Goal: Browse casually: Explore the website without a specific task or goal

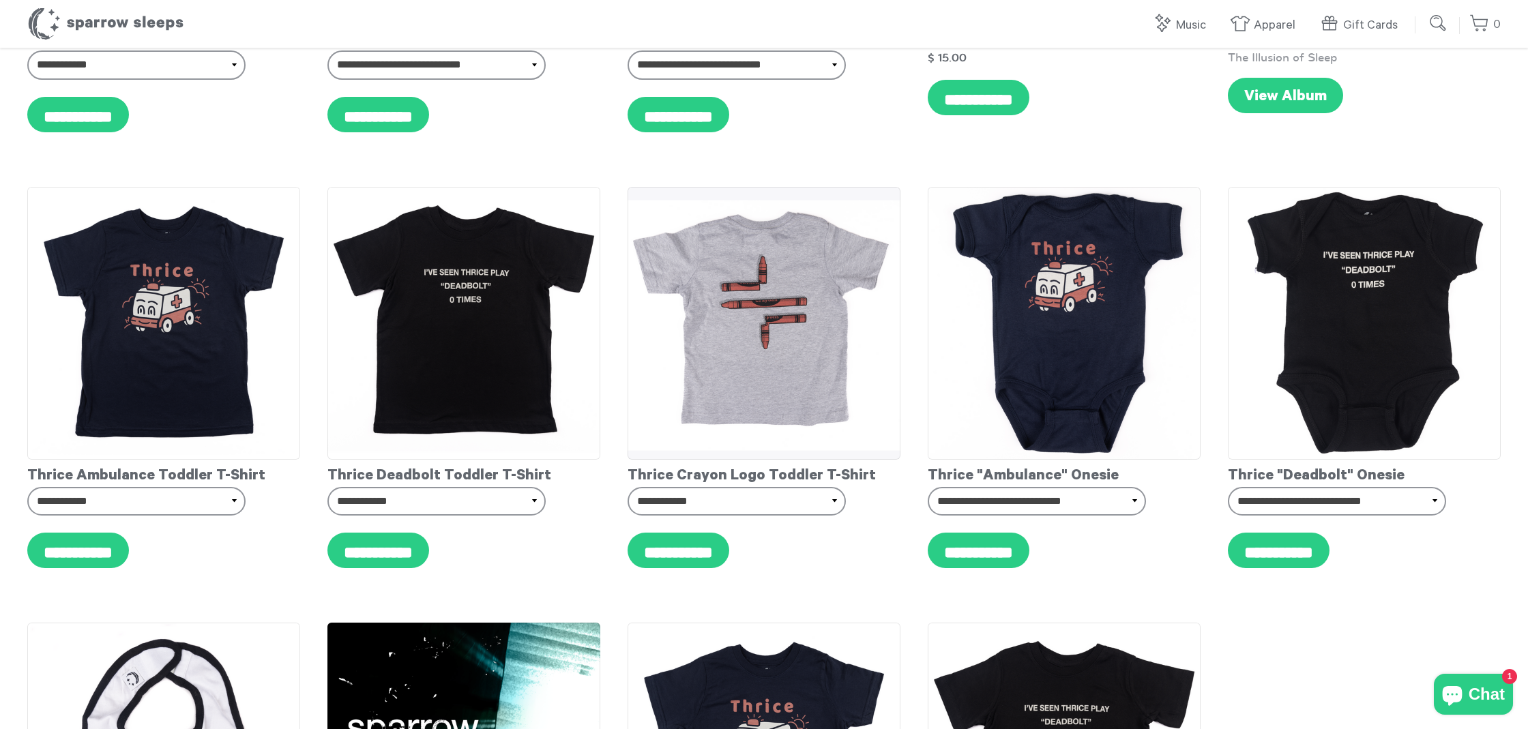
scroll to position [381, 0]
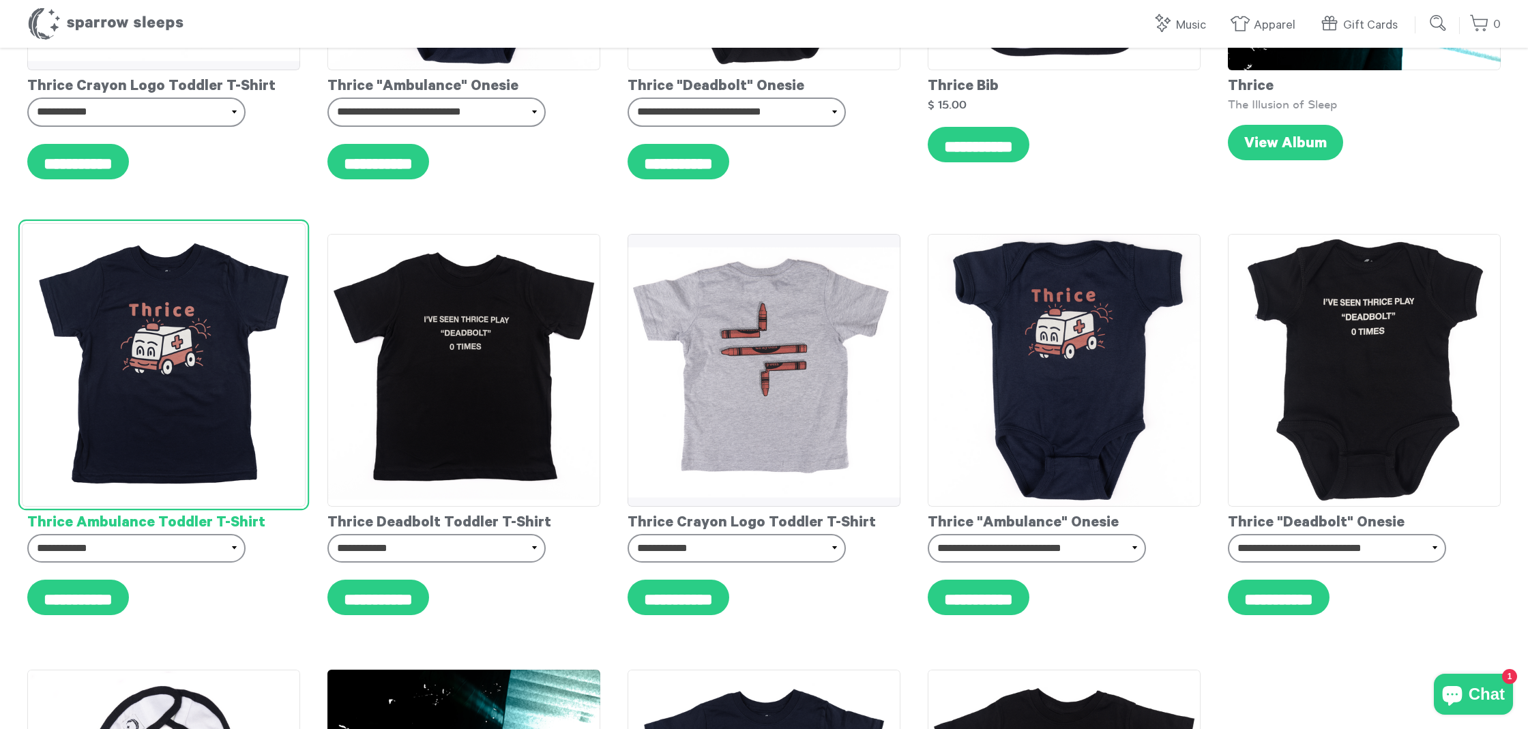
click at [183, 305] on img at bounding box center [164, 365] width 284 height 284
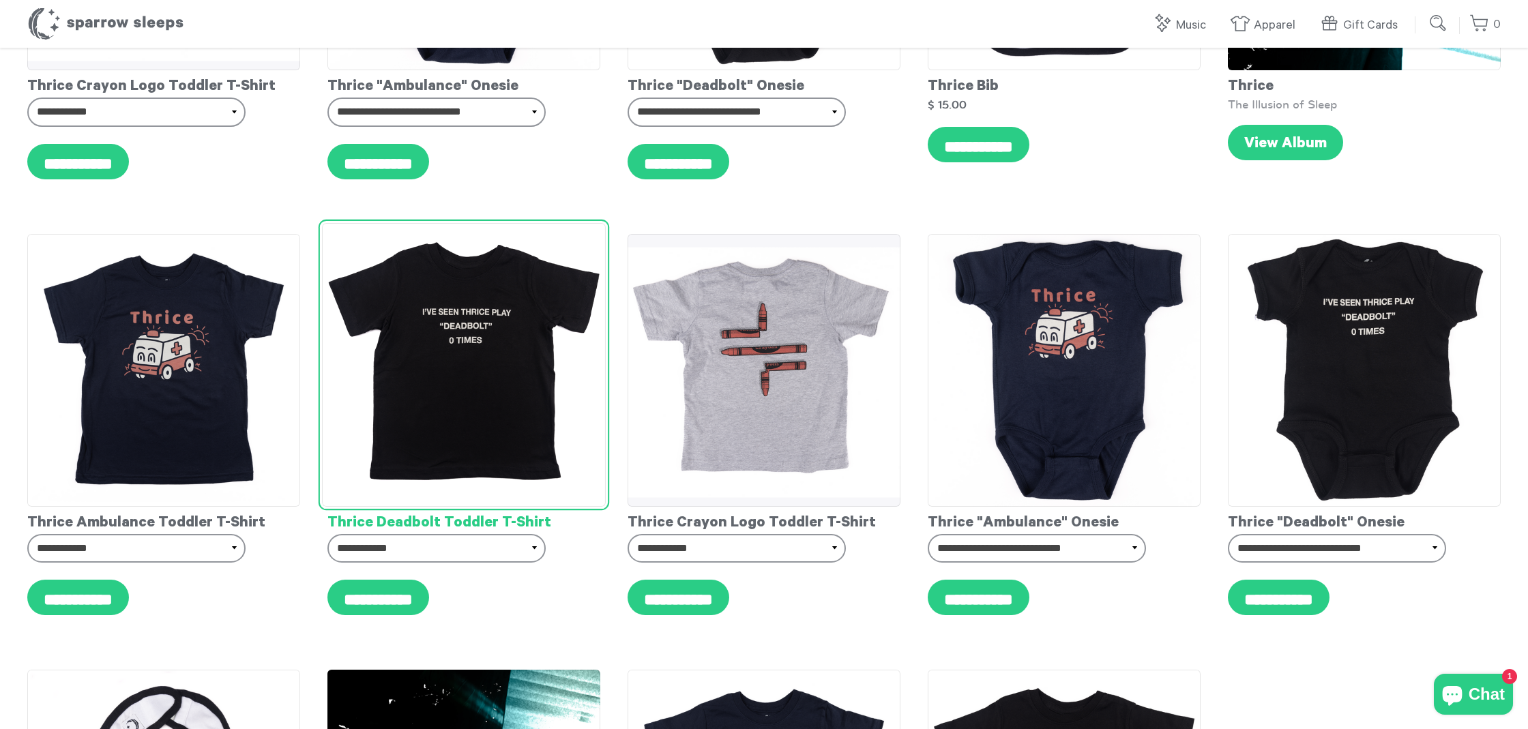
click at [561, 286] on img at bounding box center [464, 365] width 284 height 284
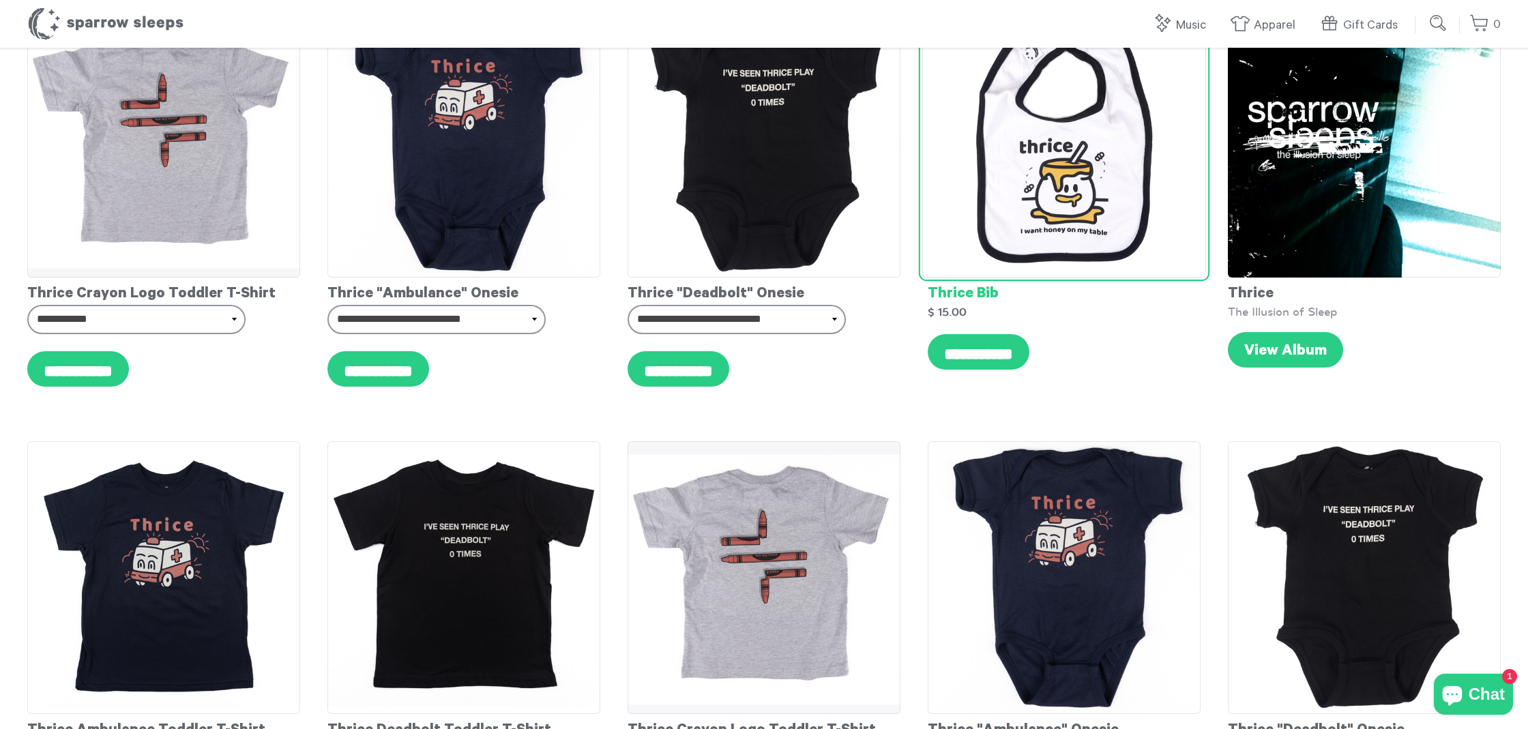
scroll to position [168, 0]
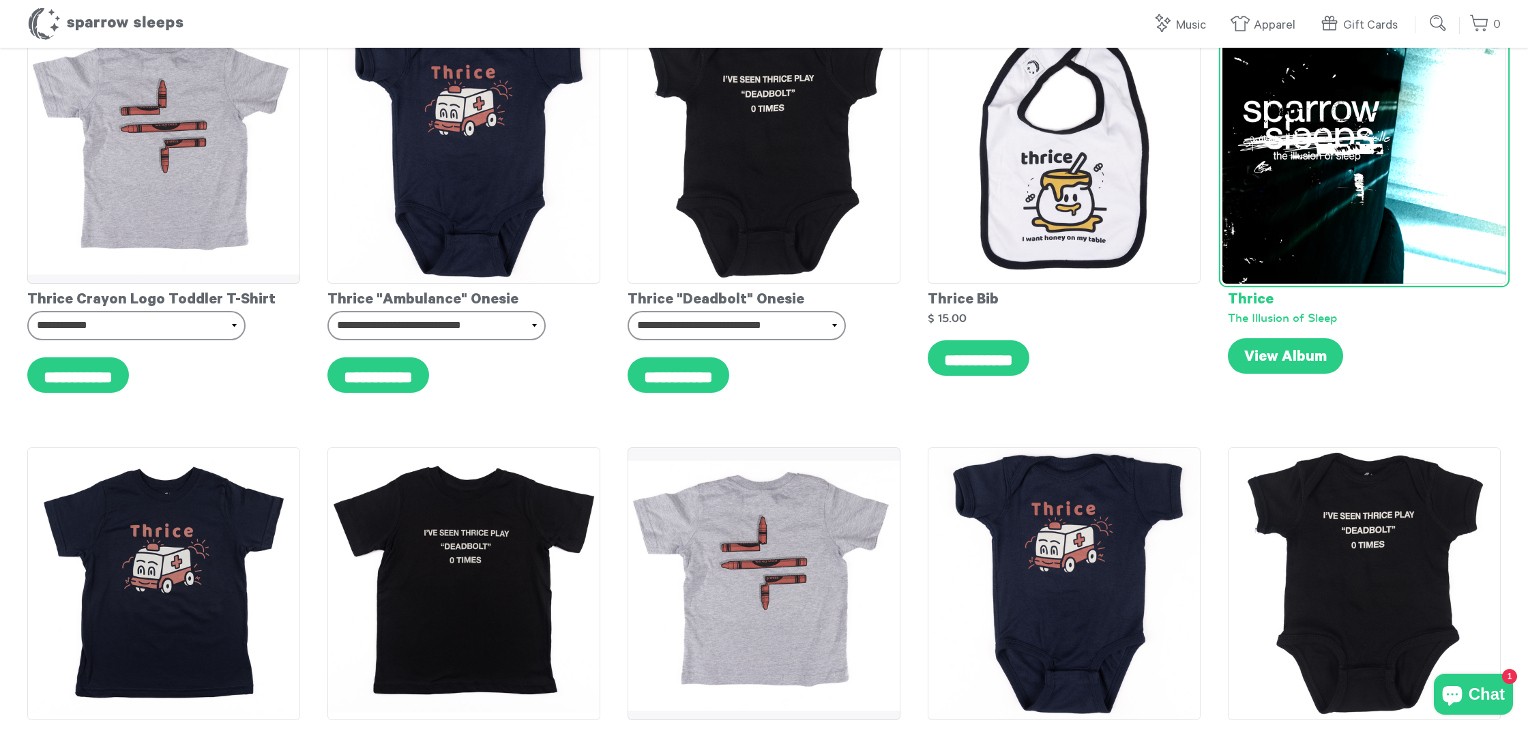
click at [1384, 227] on img at bounding box center [1364, 142] width 284 height 284
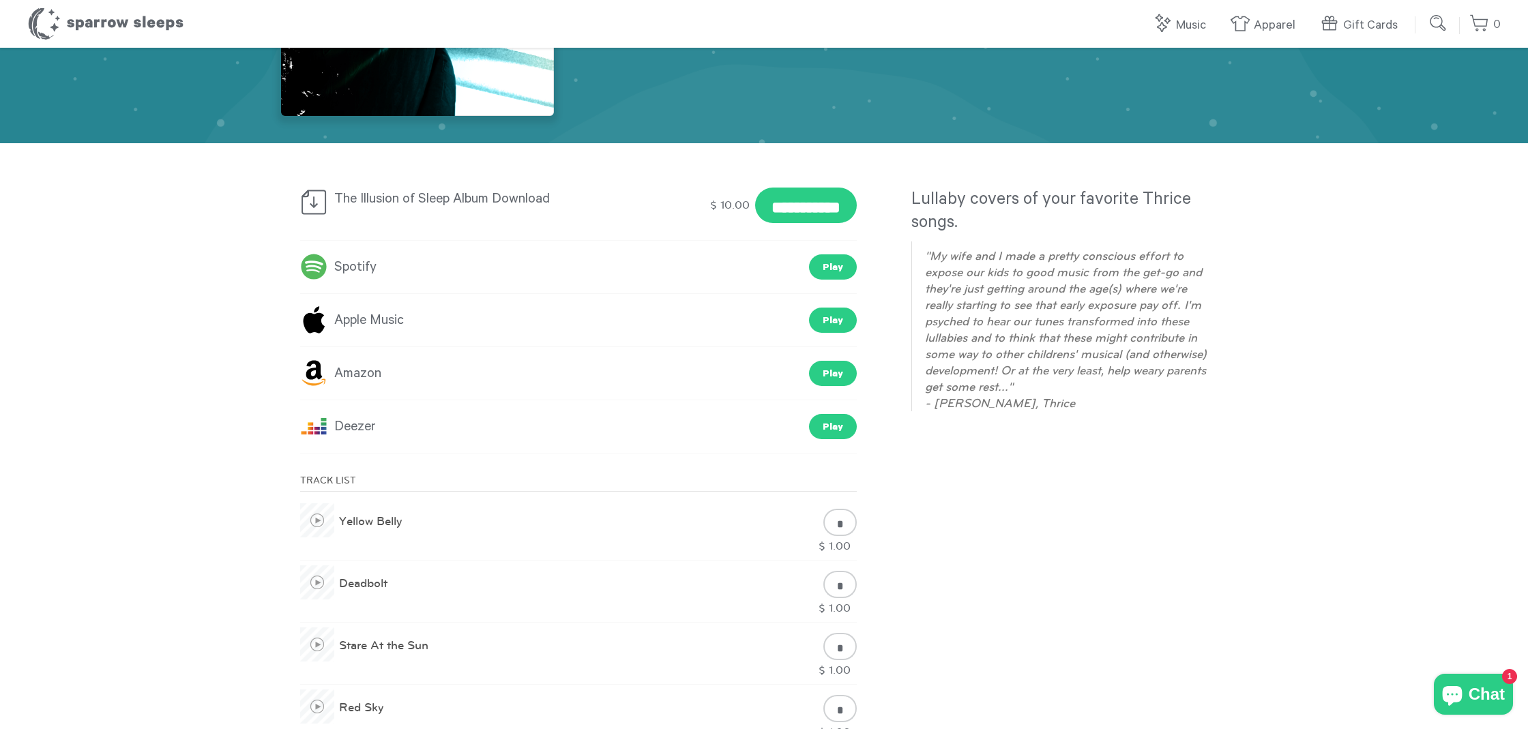
scroll to position [233, 0]
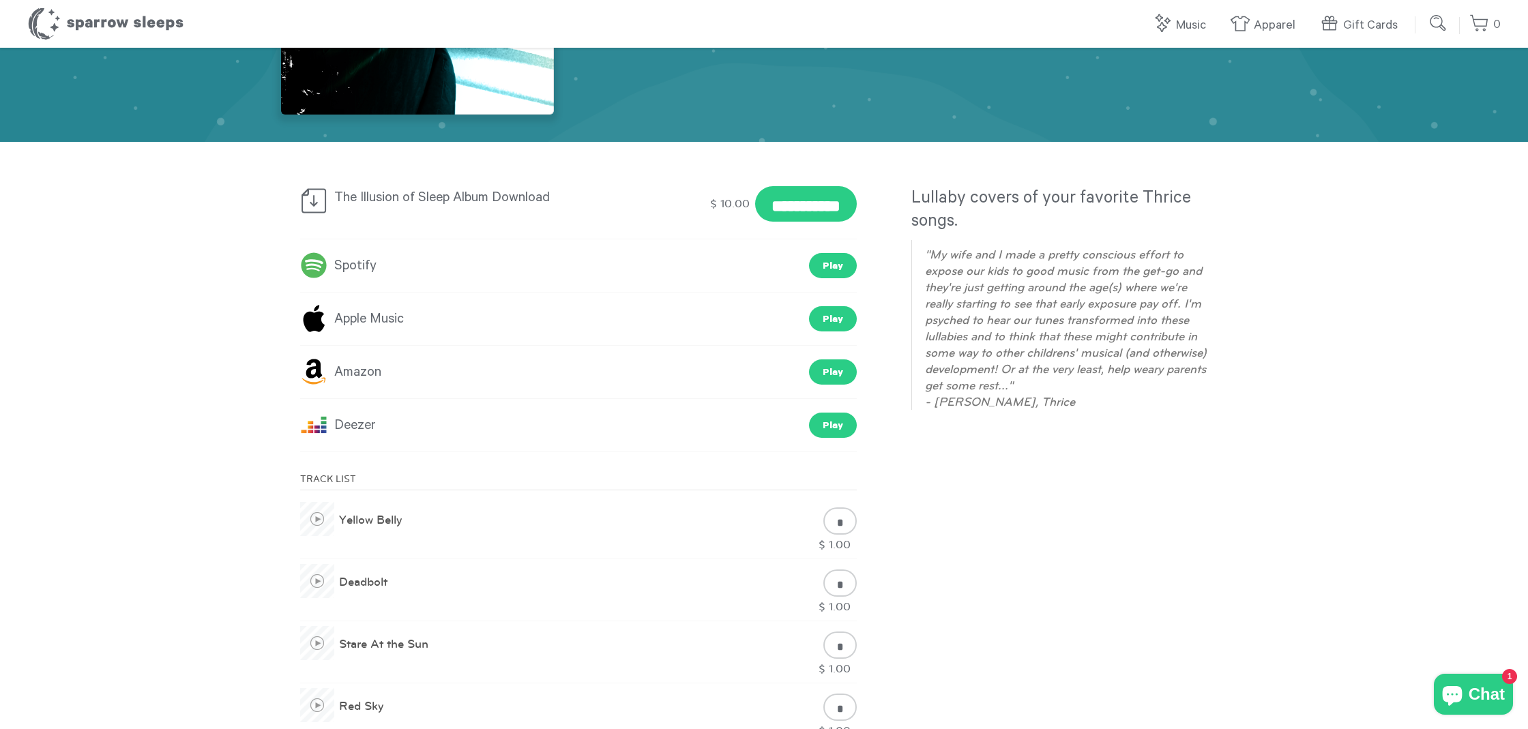
drag, startPoint x: 941, startPoint y: 405, endPoint x: 1082, endPoint y: 407, distance: 141.2
click at [1082, 407] on p ""My wife and I made a pretty conscious effort to expose our kids to good music …" at bounding box center [1069, 328] width 289 height 164
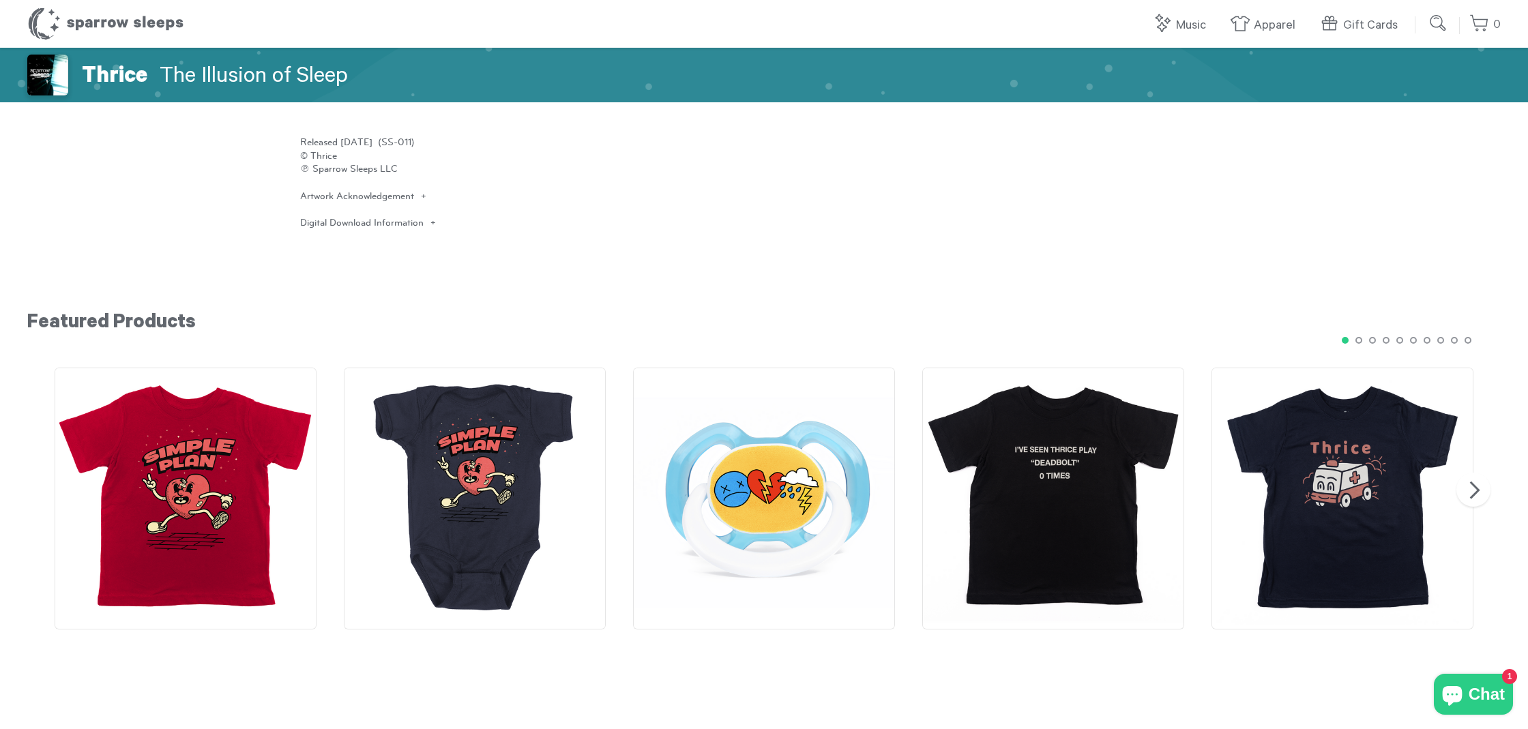
scroll to position [1295, 0]
click at [1357, 336] on button "2" at bounding box center [1358, 339] width 14 height 14
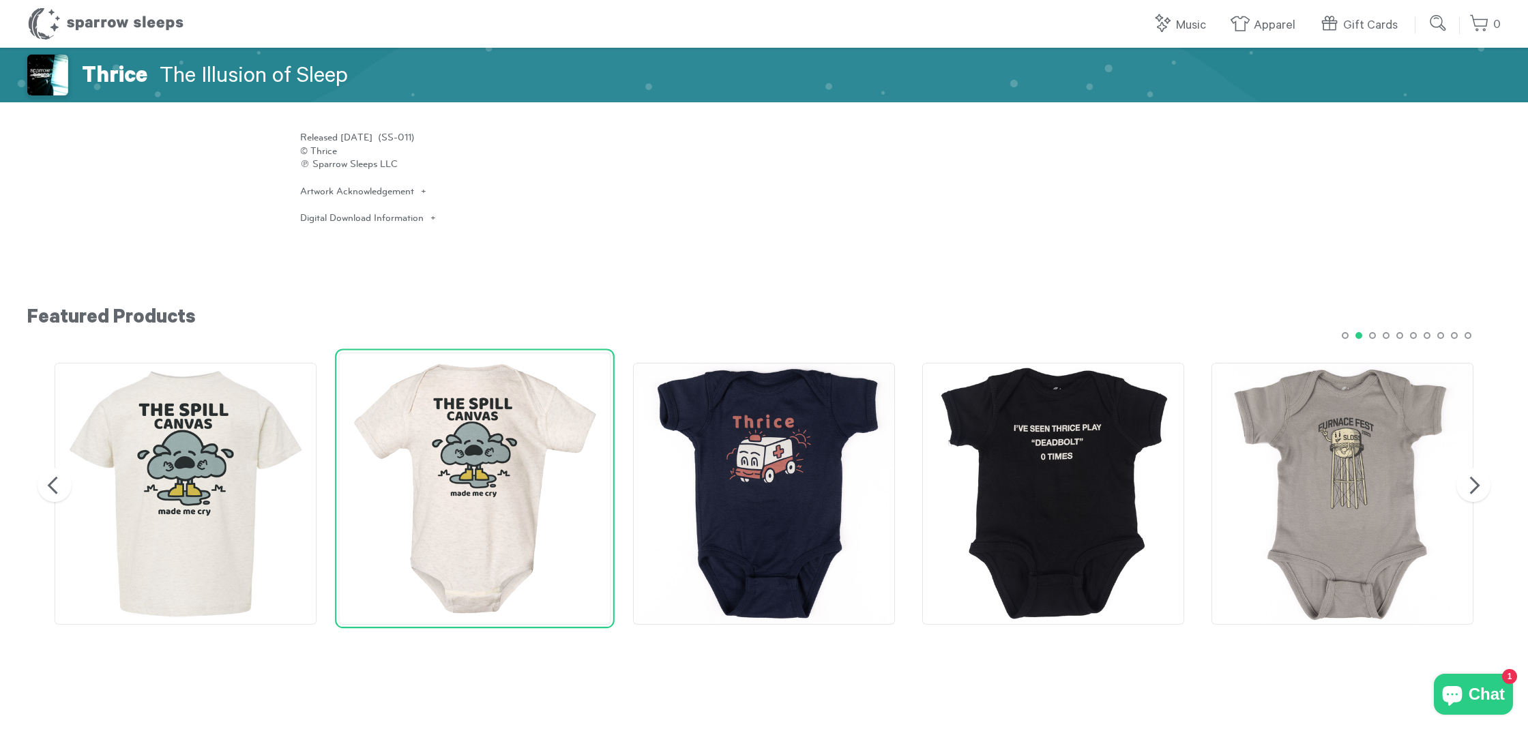
scroll to position [1299, 0]
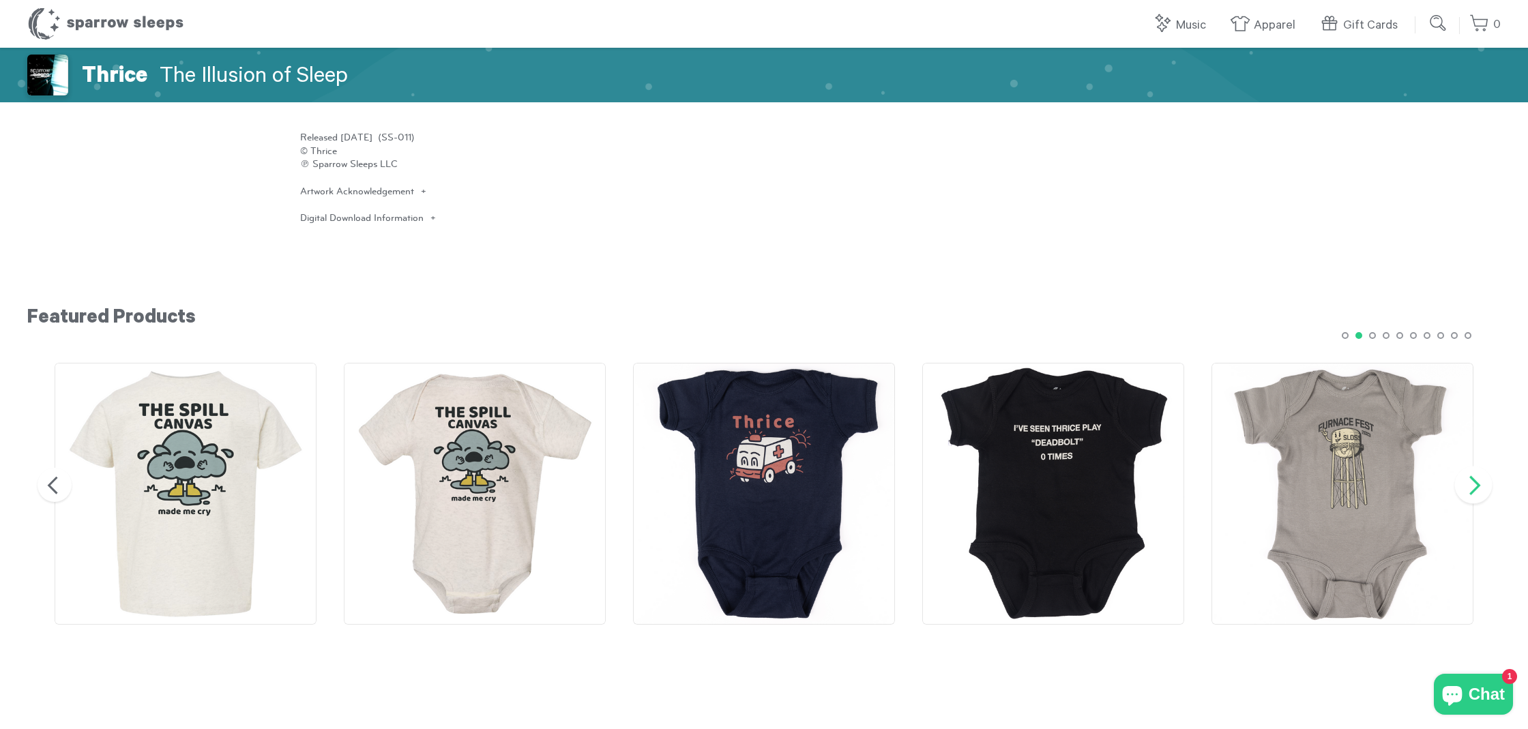
click at [1475, 479] on button "Next" at bounding box center [1474, 486] width 38 height 38
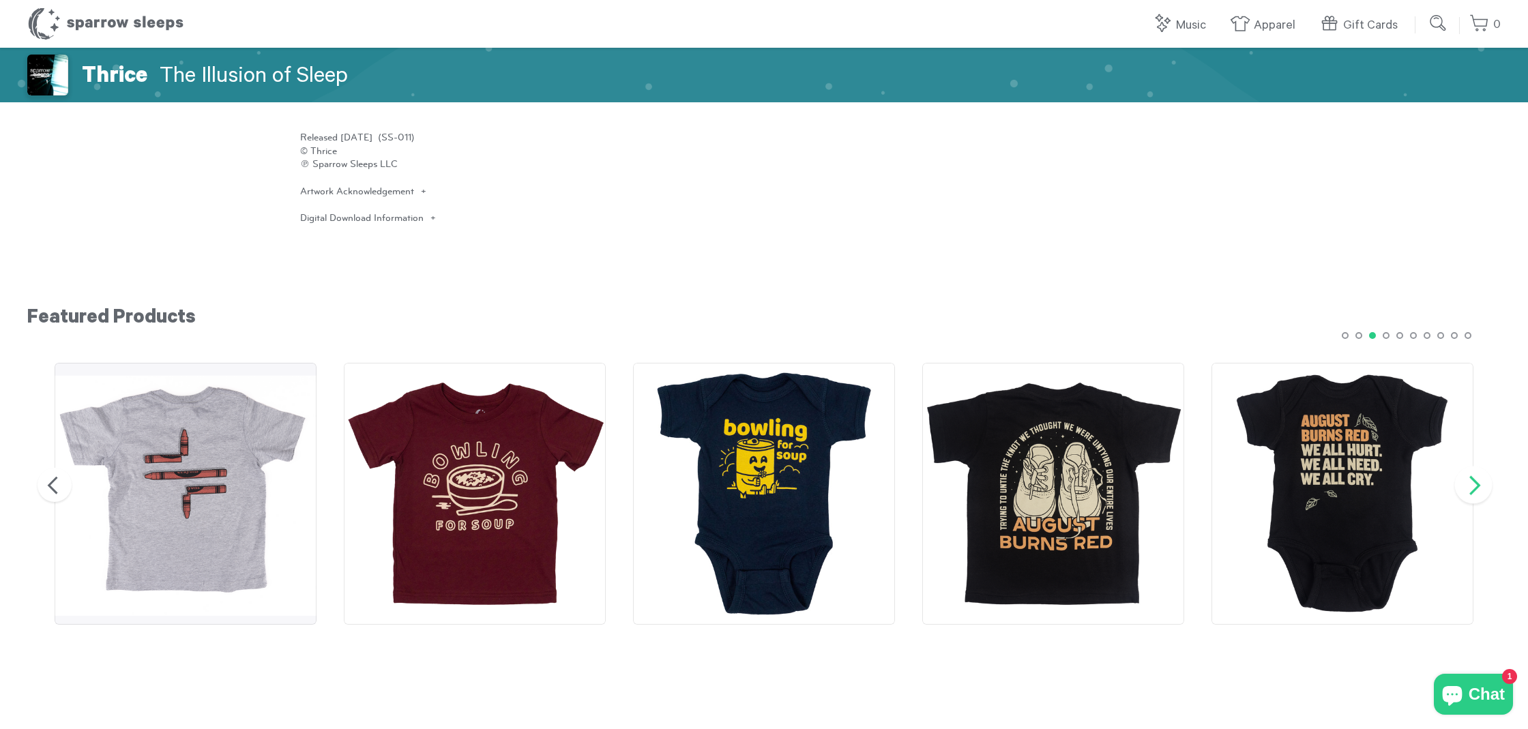
click at [1476, 482] on button "Next" at bounding box center [1474, 486] width 38 height 38
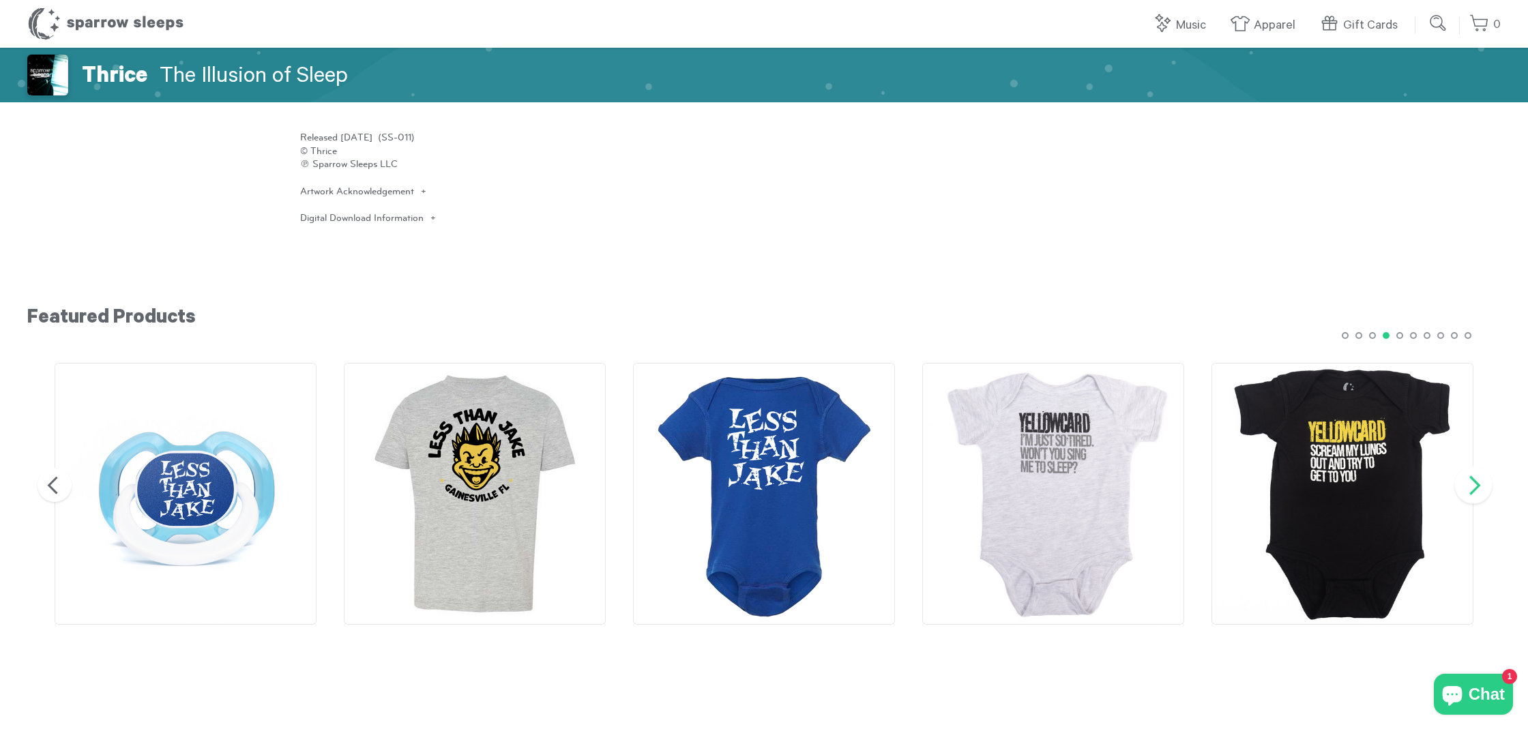
click at [1473, 469] on button "Next" at bounding box center [1474, 486] width 38 height 38
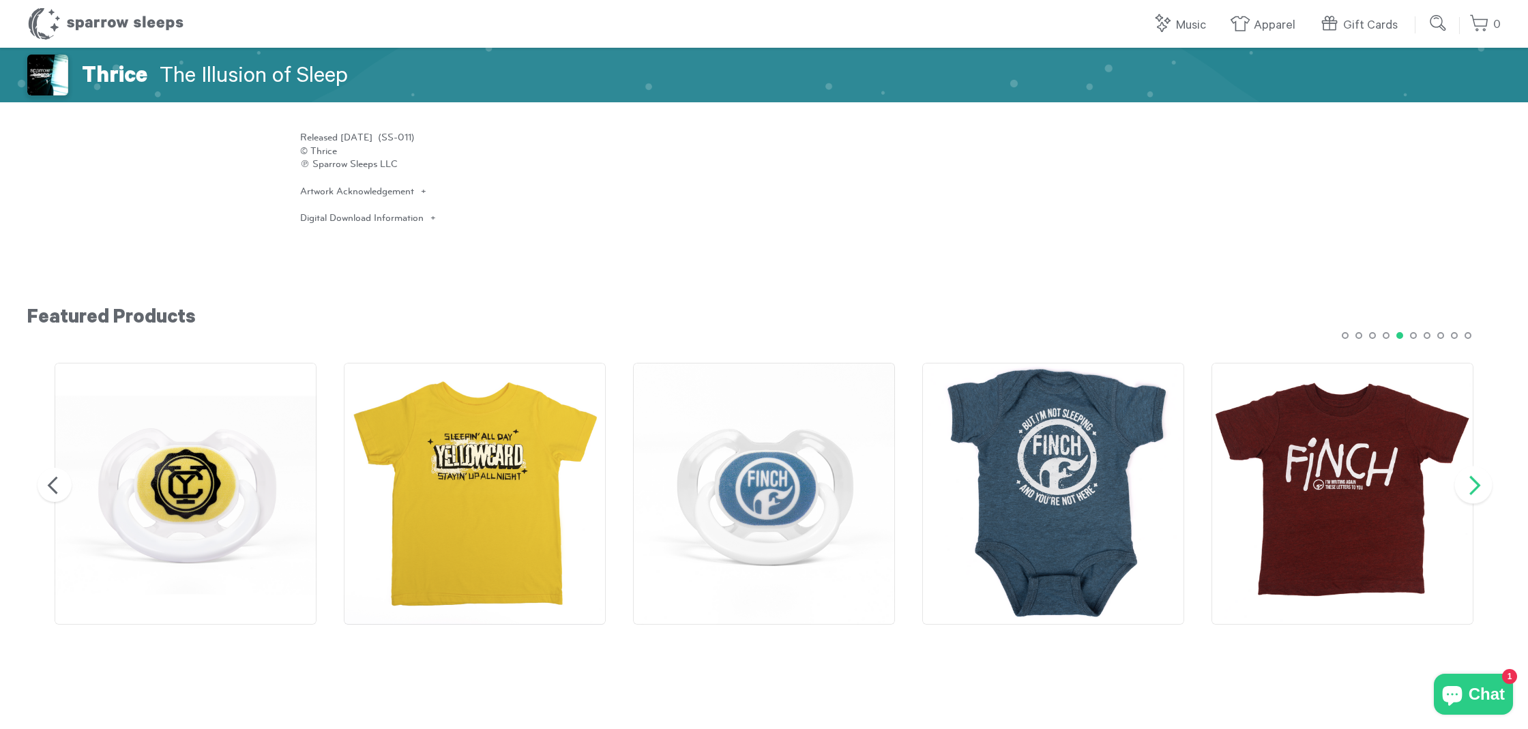
click at [1467, 473] on button "Next" at bounding box center [1474, 486] width 38 height 38
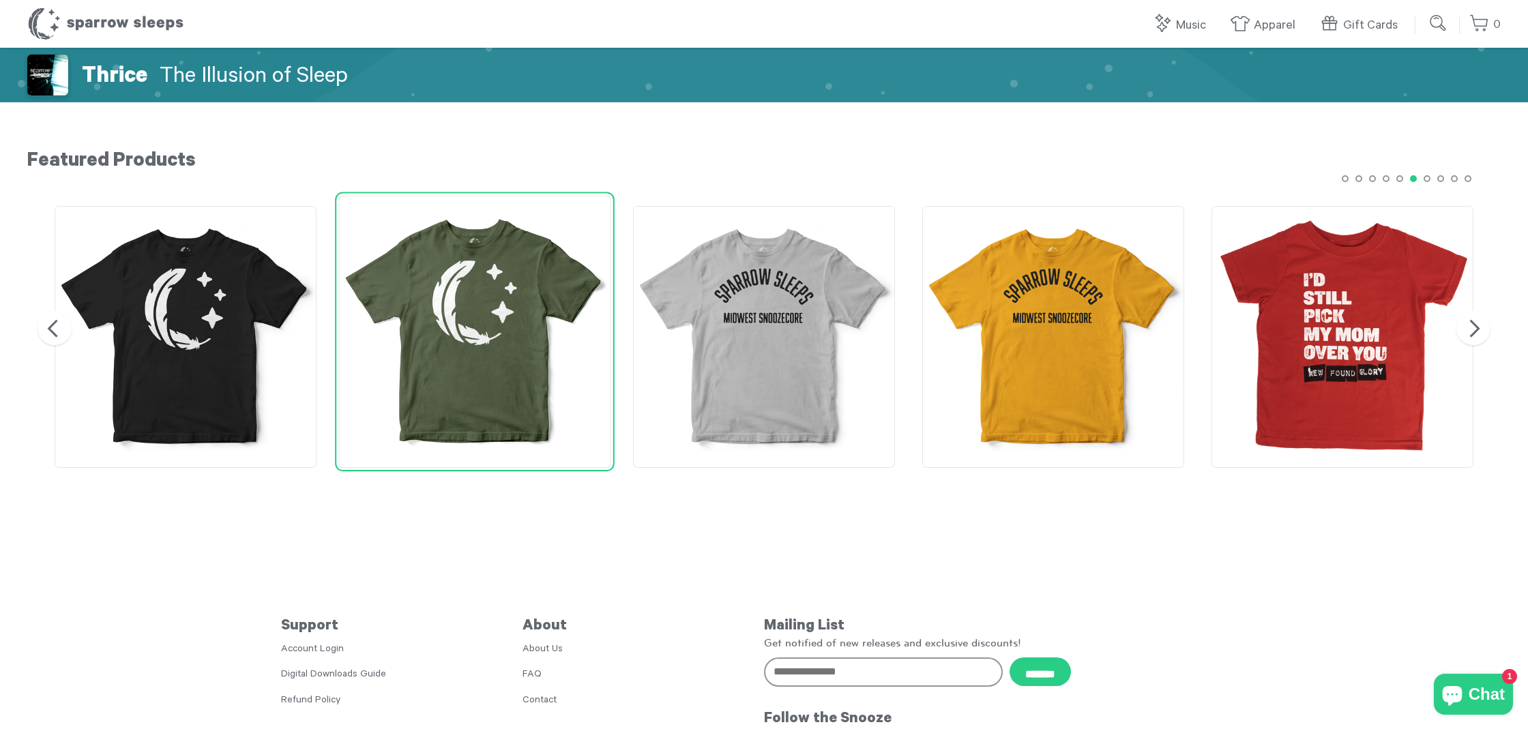
scroll to position [1475, 0]
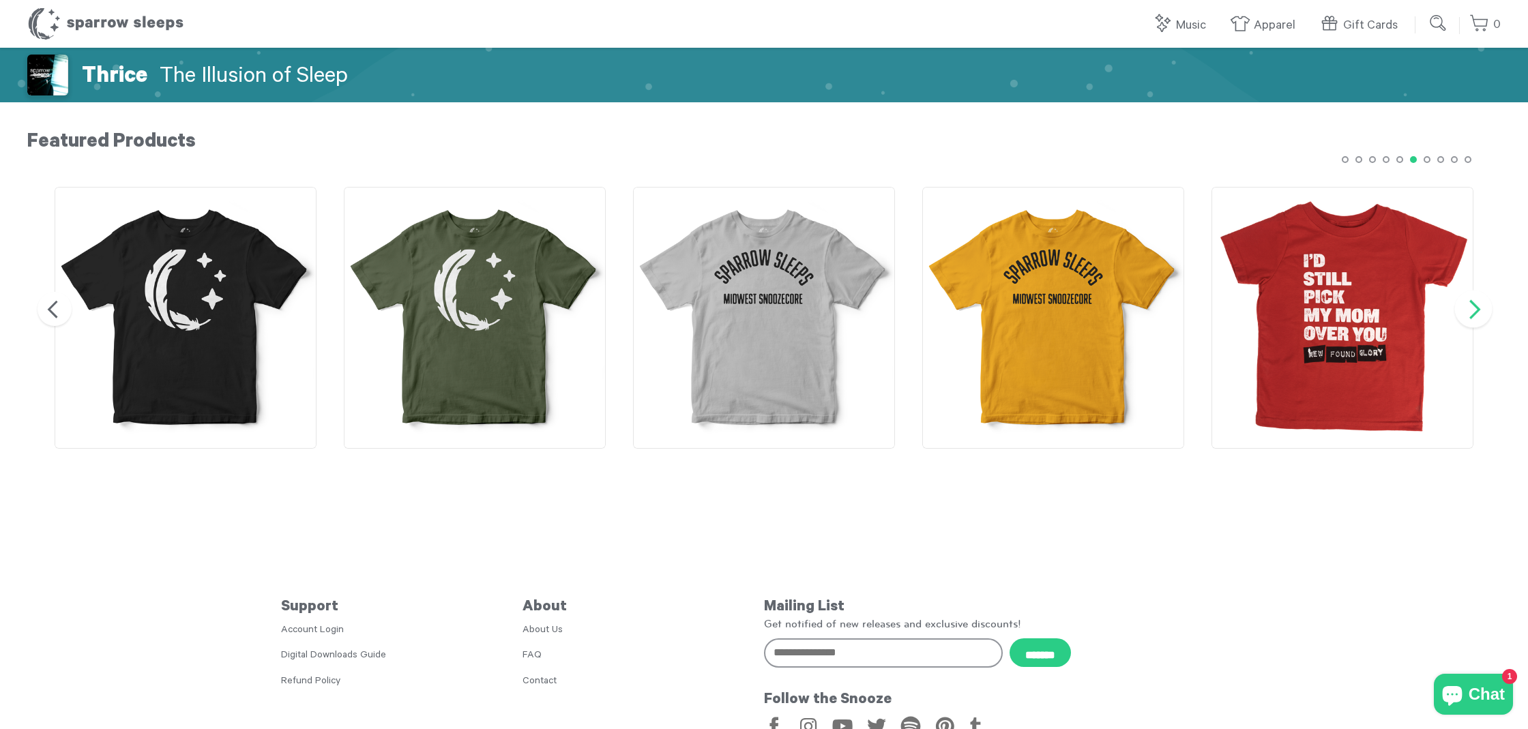
click at [1481, 309] on button "Next" at bounding box center [1474, 310] width 38 height 38
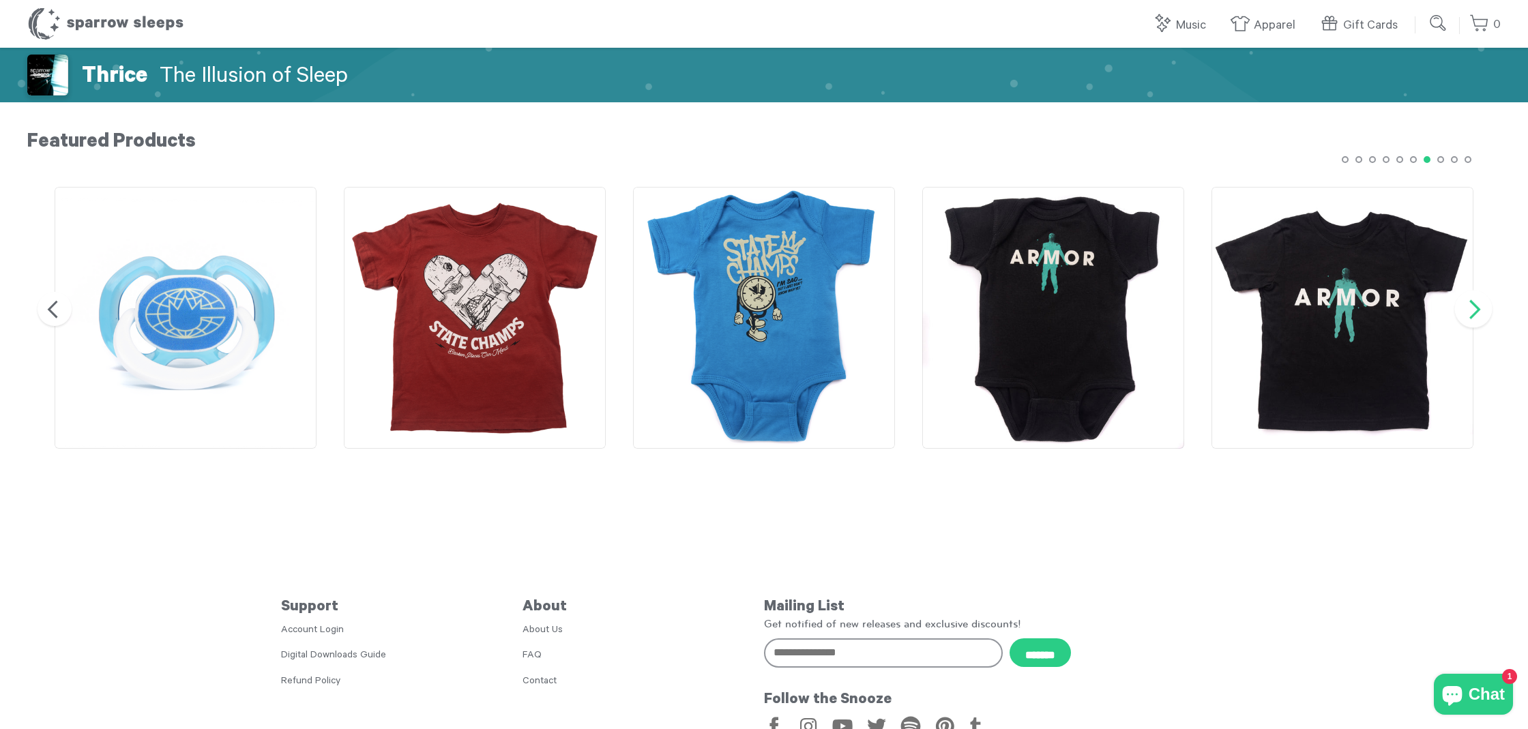
click at [1481, 309] on button "Next" at bounding box center [1474, 310] width 38 height 38
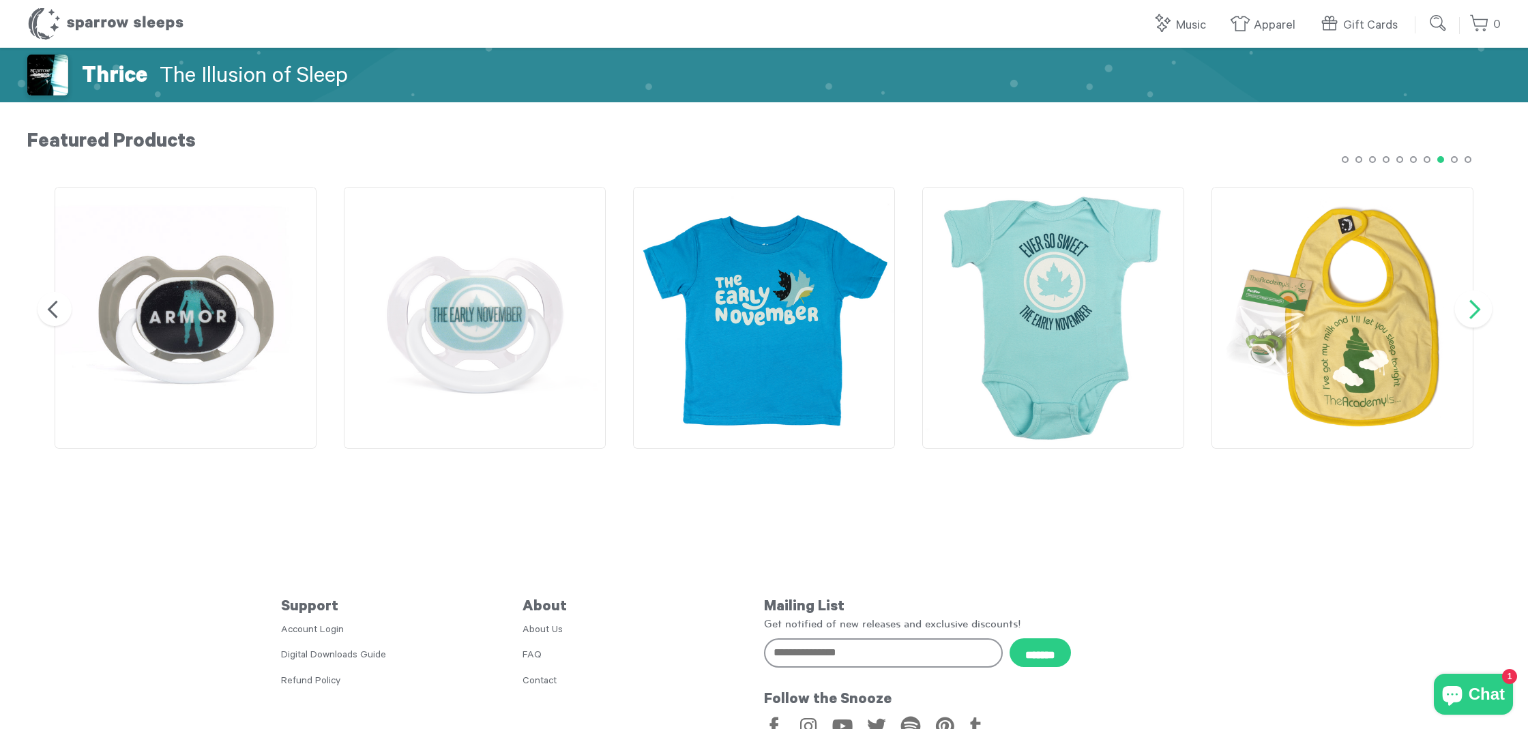
click at [1477, 308] on button "Next" at bounding box center [1474, 310] width 38 height 38
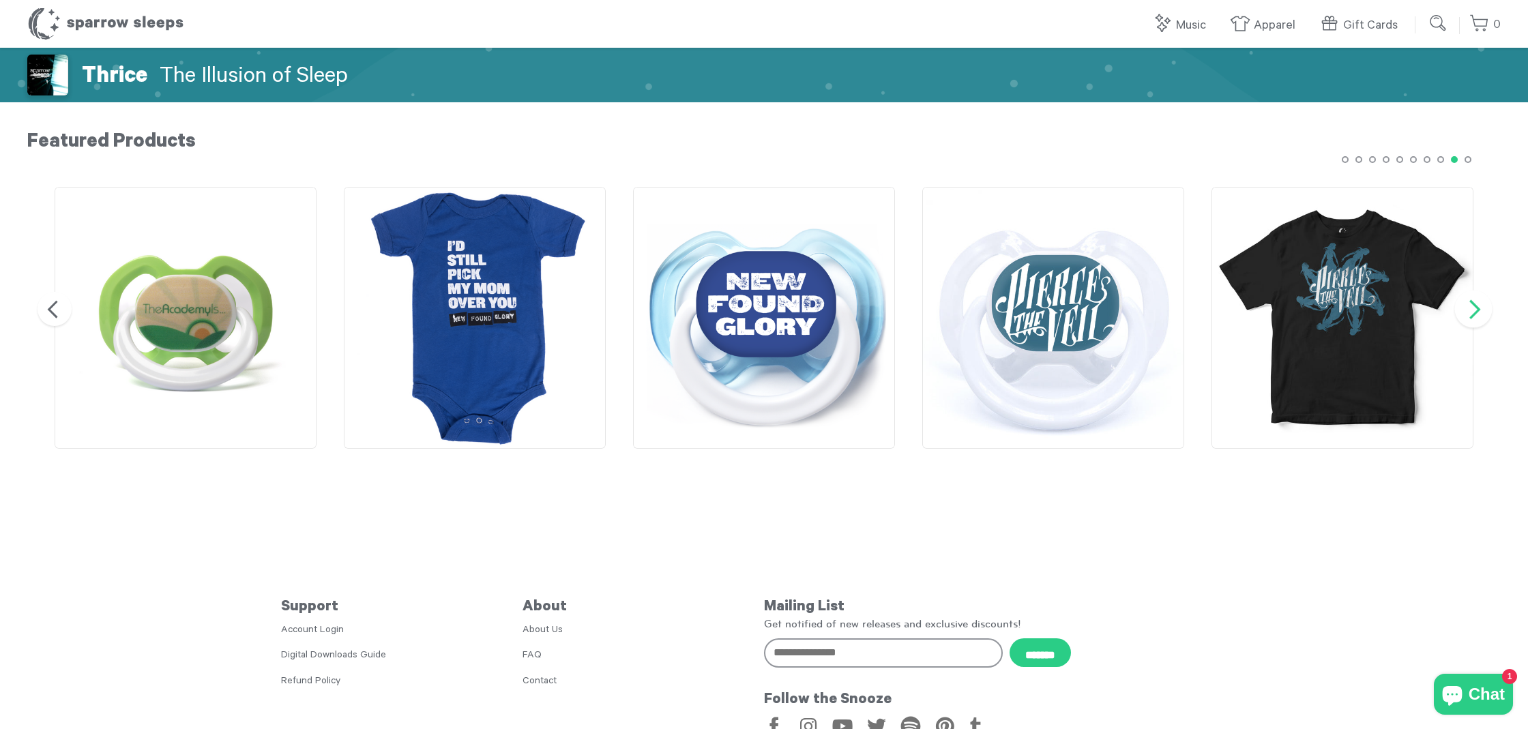
click at [1472, 308] on button "Next" at bounding box center [1474, 310] width 38 height 38
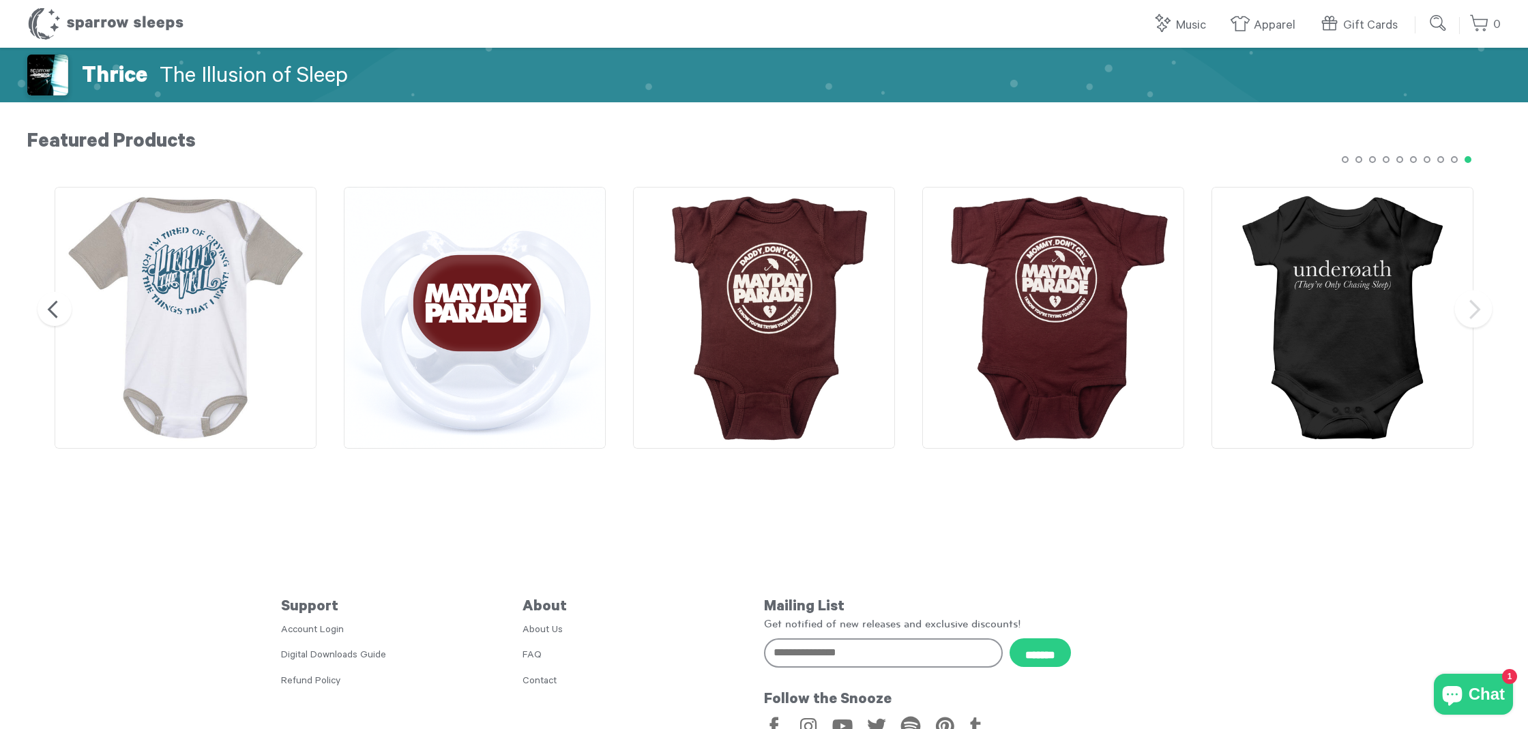
click at [1472, 308] on button "Next" at bounding box center [1474, 310] width 38 height 38
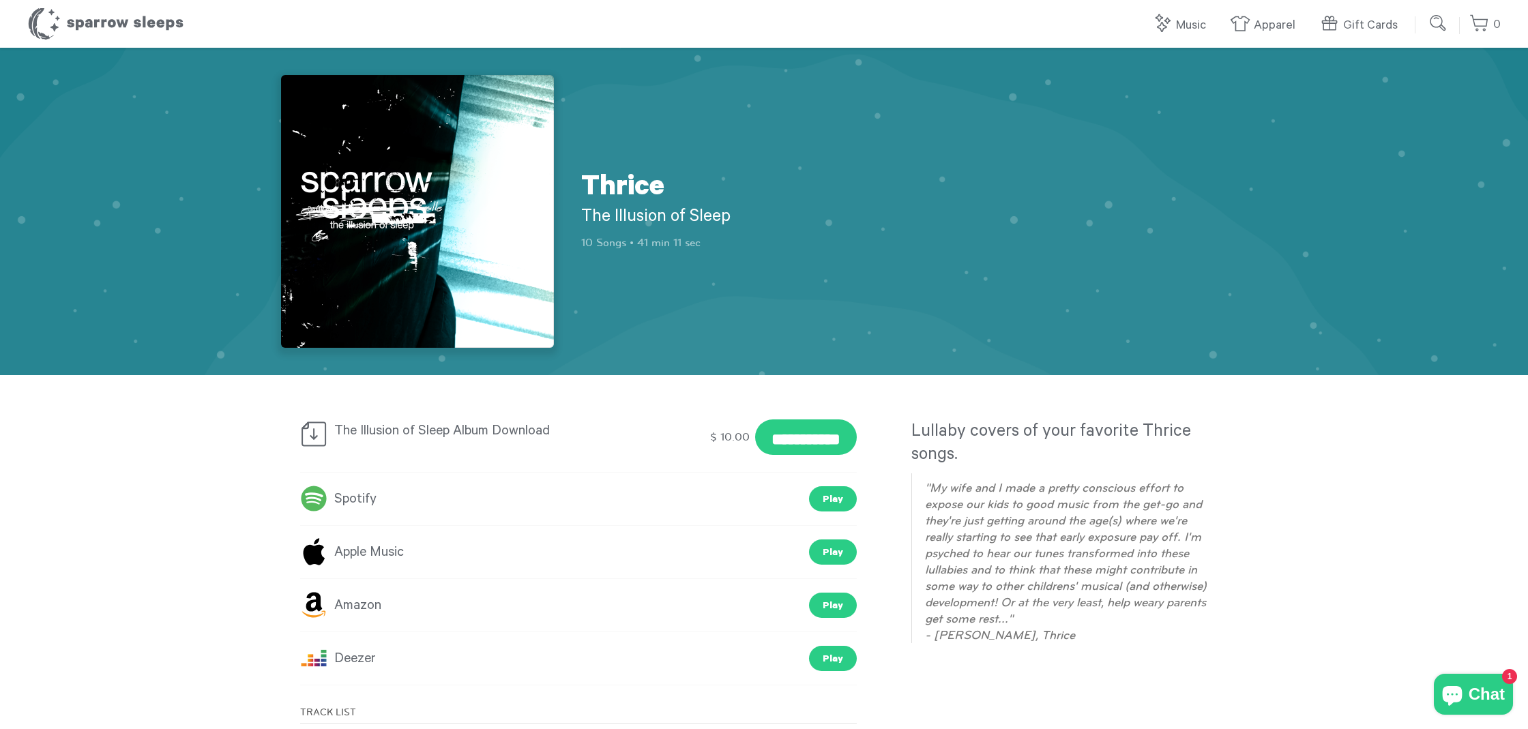
scroll to position [0, 0]
